Goal: Find contact information: Find contact information

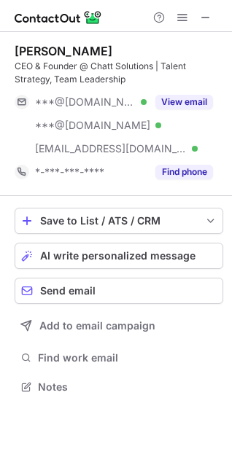
scroll to position [376, 232]
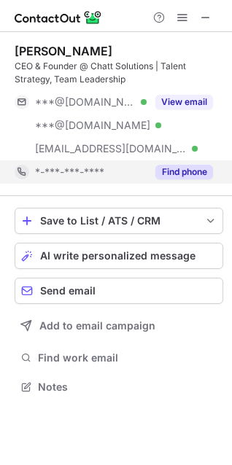
click at [200, 173] on button "Find phone" at bounding box center [184, 172] width 58 height 15
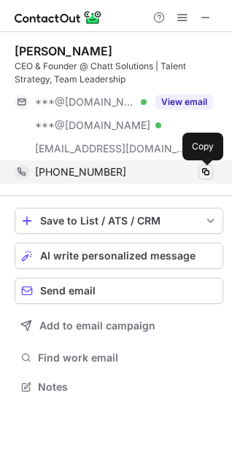
click at [207, 176] on span at bounding box center [206, 172] width 12 height 12
